Goal: Book appointment/travel/reservation

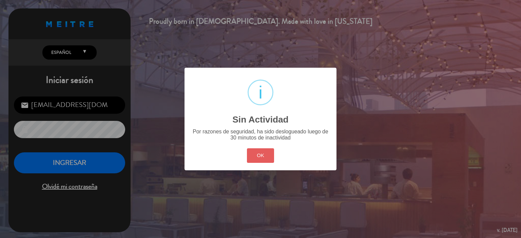
click at [260, 154] on button "OK" at bounding box center [260, 155] width 27 height 15
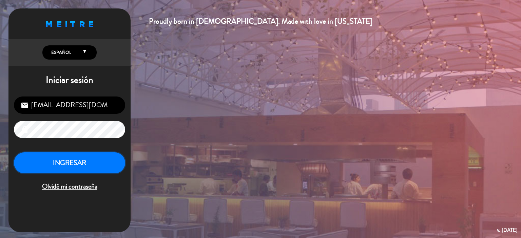
click at [90, 167] on button "INGRESAR" at bounding box center [69, 162] width 111 height 21
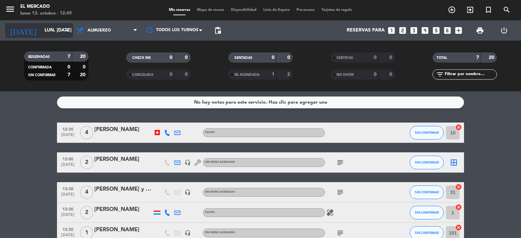
click at [63, 30] on icon "arrow_drop_down" at bounding box center [67, 30] width 8 height 8
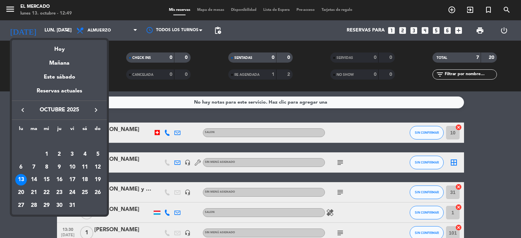
click at [97, 108] on icon "keyboard_arrow_right" at bounding box center [96, 110] width 8 height 8
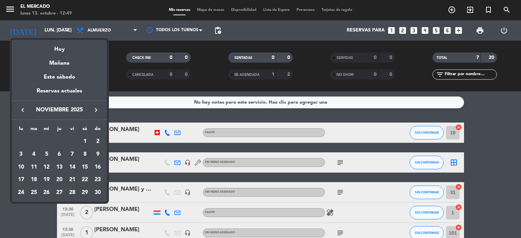
click at [87, 153] on div "8" at bounding box center [85, 155] width 12 height 12
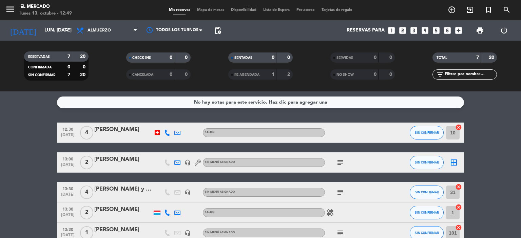
type input "sáb. [DATE]"
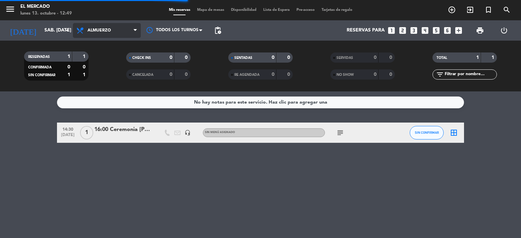
click at [108, 32] on span "Almuerzo" at bounding box center [98, 30] width 23 height 5
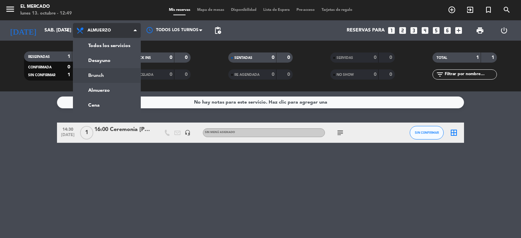
click at [109, 73] on div "menu El [PERSON_NAME] lunes 13. octubre - 12:49 Mis reservas Mapa de mesas Disp…" at bounding box center [260, 45] width 521 height 91
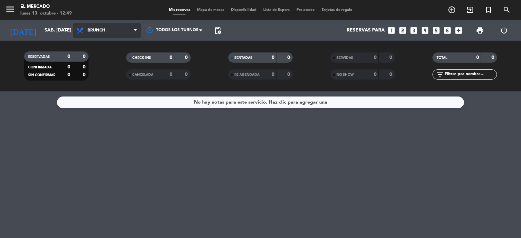
click at [110, 32] on span "Brunch" at bounding box center [107, 30] width 68 height 15
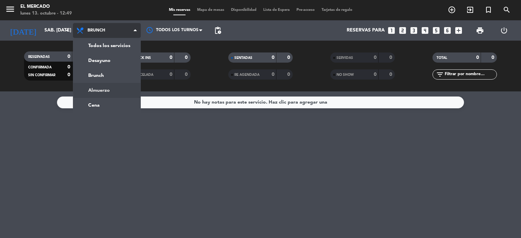
click at [106, 88] on div "menu El [PERSON_NAME] lunes 13. octubre - 12:49 Mis reservas Mapa de mesas Disp…" at bounding box center [260, 45] width 521 height 91
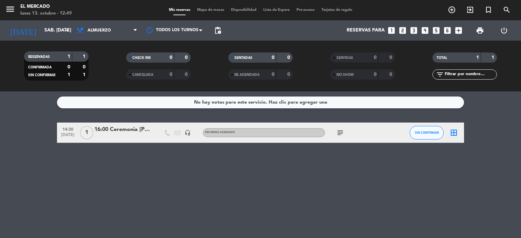
click at [109, 30] on span "Almuerzo" at bounding box center [98, 30] width 23 height 5
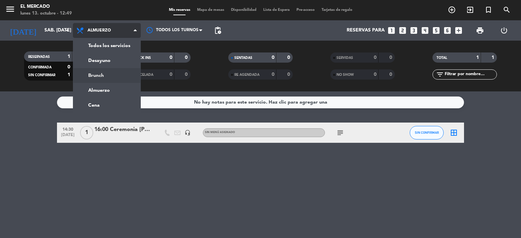
click at [114, 73] on div "menu El [PERSON_NAME] lunes 13. octubre - 12:49 Mis reservas Mapa de mesas Disp…" at bounding box center [260, 45] width 521 height 91
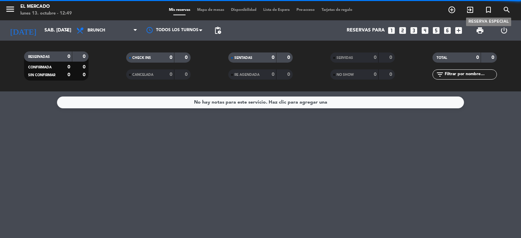
click at [487, 8] on icon "turned_in_not" at bounding box center [488, 10] width 8 height 8
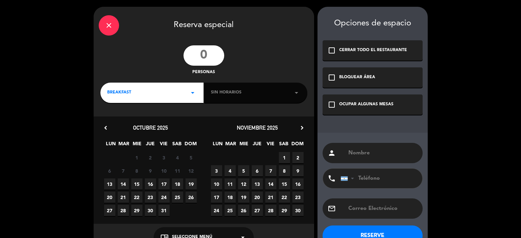
click at [204, 57] on input "number" at bounding box center [203, 55] width 41 height 20
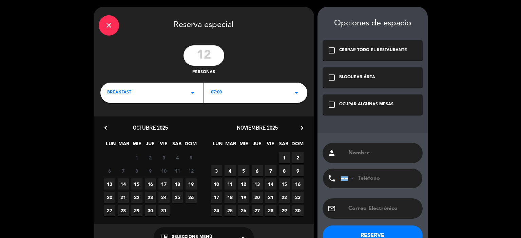
type input "12"
click at [183, 96] on div "BREAKFAST arrow_drop_down" at bounding box center [151, 93] width 103 height 20
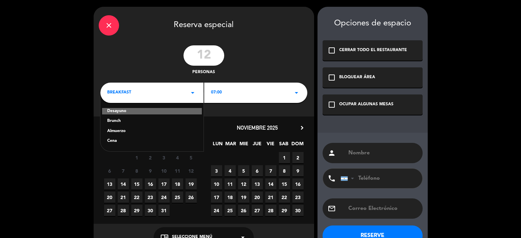
click at [113, 119] on div "Brunch" at bounding box center [151, 121] width 89 height 7
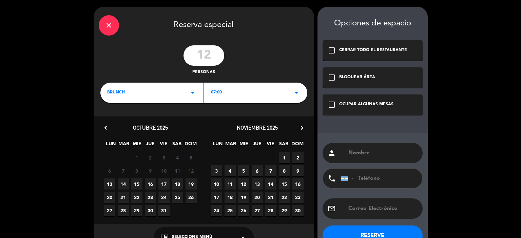
click at [314, 97] on div "close Reserva especial 12 personas brunch arrow_drop_down 07:00 arrow_drop_down…" at bounding box center [260, 129] width 521 height 258
click at [298, 93] on icon "arrow_drop_down" at bounding box center [296, 93] width 8 height 8
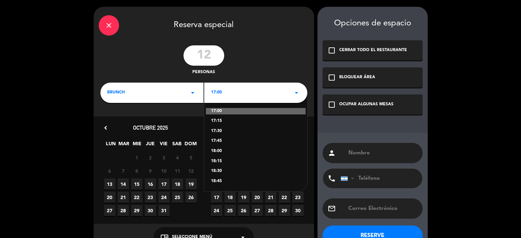
click at [220, 111] on div "17:00" at bounding box center [256, 111] width 100 height 7
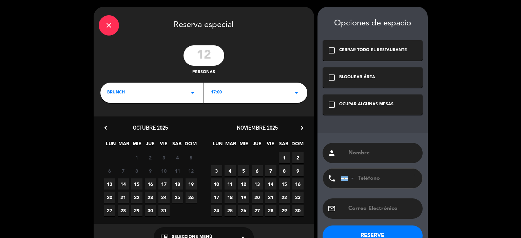
click at [219, 92] on span "17:00" at bounding box center [216, 92] width 11 height 7
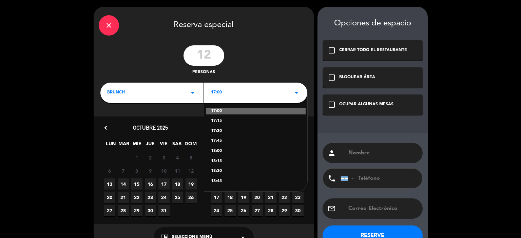
click at [219, 92] on span "17:00" at bounding box center [216, 92] width 11 height 7
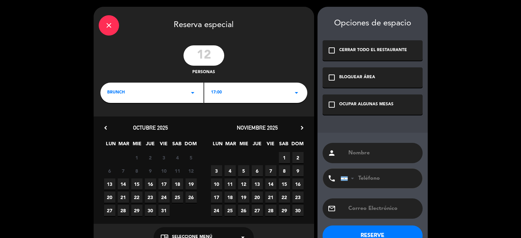
click at [191, 87] on div "brunch arrow_drop_down" at bounding box center [151, 93] width 103 height 20
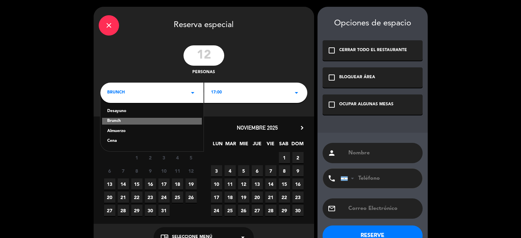
click at [117, 133] on div "Almuerzo" at bounding box center [151, 131] width 89 height 7
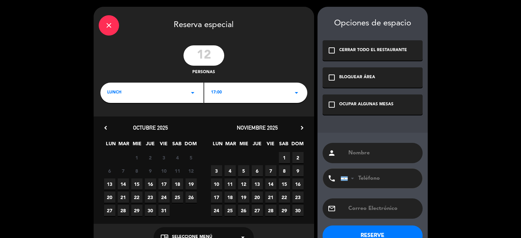
click at [245, 90] on div "17:00 arrow_drop_down" at bounding box center [255, 93] width 103 height 20
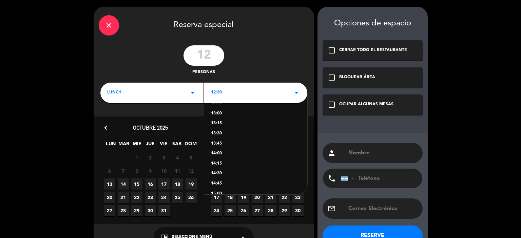
scroll to position [27, 0]
click at [185, 91] on div "lunch arrow_drop_down" at bounding box center [151, 93] width 103 height 20
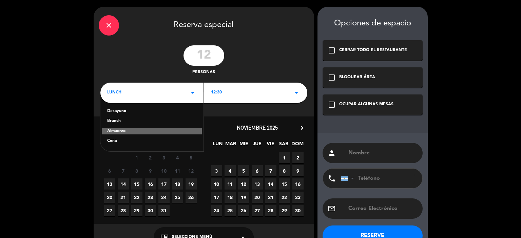
click at [118, 121] on div "Brunch" at bounding box center [151, 121] width 89 height 7
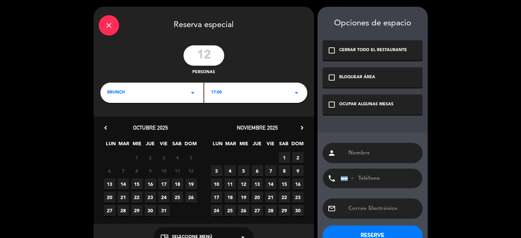
click at [220, 96] on span "17:00" at bounding box center [216, 92] width 11 height 7
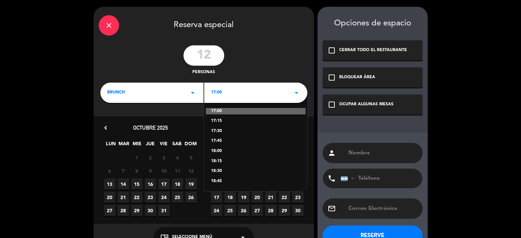
click at [226, 109] on div "17:00" at bounding box center [256, 111] width 100 height 7
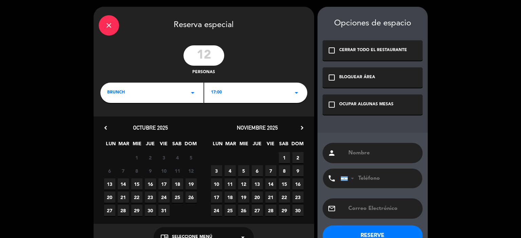
click at [285, 168] on span "8" at bounding box center [284, 170] width 11 height 11
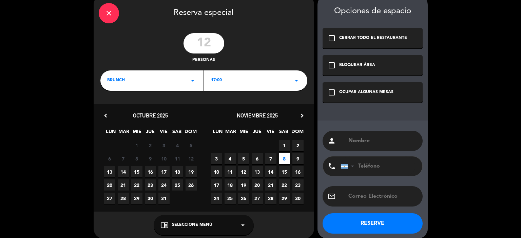
scroll to position [19, 0]
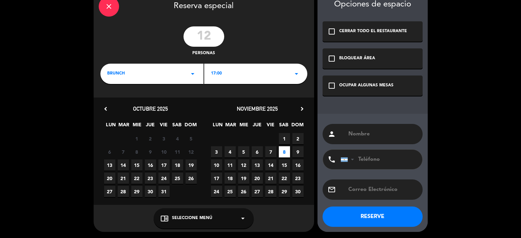
click at [243, 218] on icon "arrow_drop_down" at bounding box center [243, 219] width 8 height 8
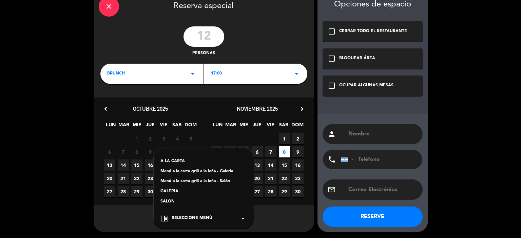
click at [243, 218] on icon "arrow_drop_down" at bounding box center [243, 219] width 8 height 8
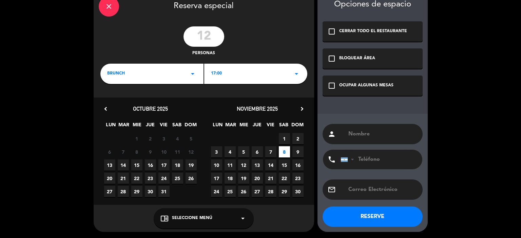
click at [378, 58] on div "check_box_outline_blank BLOQUEAR ÁREA" at bounding box center [372, 58] width 100 height 20
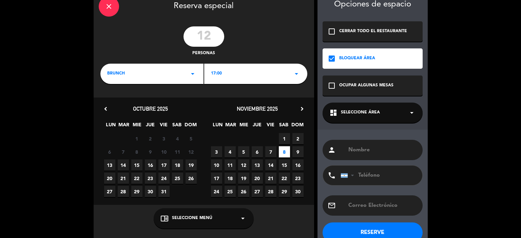
click at [370, 109] on div "dashboard Seleccione Área arrow_drop_down" at bounding box center [372, 113] width 100 height 20
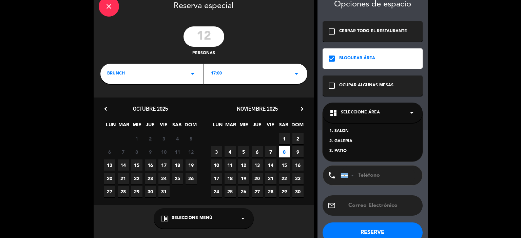
click at [341, 141] on div "2. GALERIA" at bounding box center [372, 141] width 86 height 7
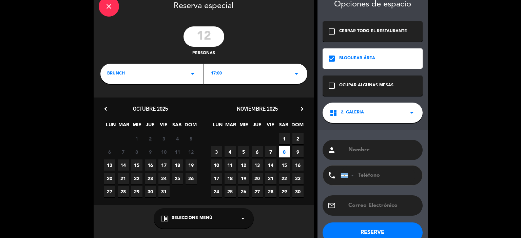
click at [360, 151] on input "text" at bounding box center [382, 149] width 70 height 9
type input "[PERSON_NAME]"
click at [381, 230] on button "RESERVE" at bounding box center [372, 233] width 100 height 20
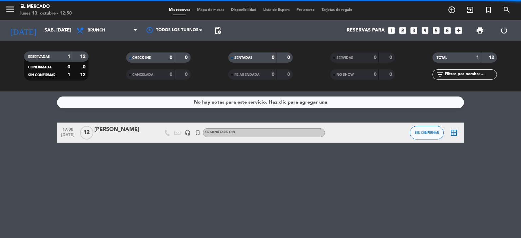
click at [108, 131] on div "[PERSON_NAME]" at bounding box center [123, 129] width 58 height 9
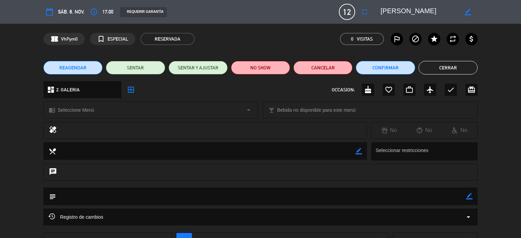
click at [469, 193] on icon "border_color" at bounding box center [469, 196] width 6 height 6
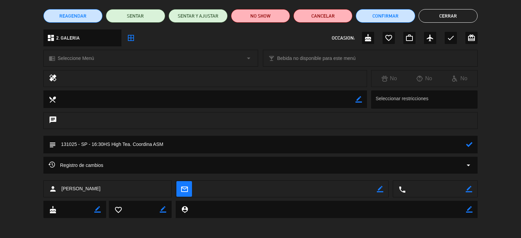
type textarea "131025 - SP - 16:30HS High Tea. Coordina ASM"
click at [471, 145] on icon at bounding box center [469, 144] width 6 height 6
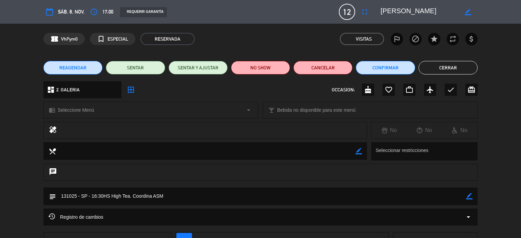
click at [467, 68] on button "Cerrar" at bounding box center [447, 68] width 59 height 14
